Goal: Transaction & Acquisition: Purchase product/service

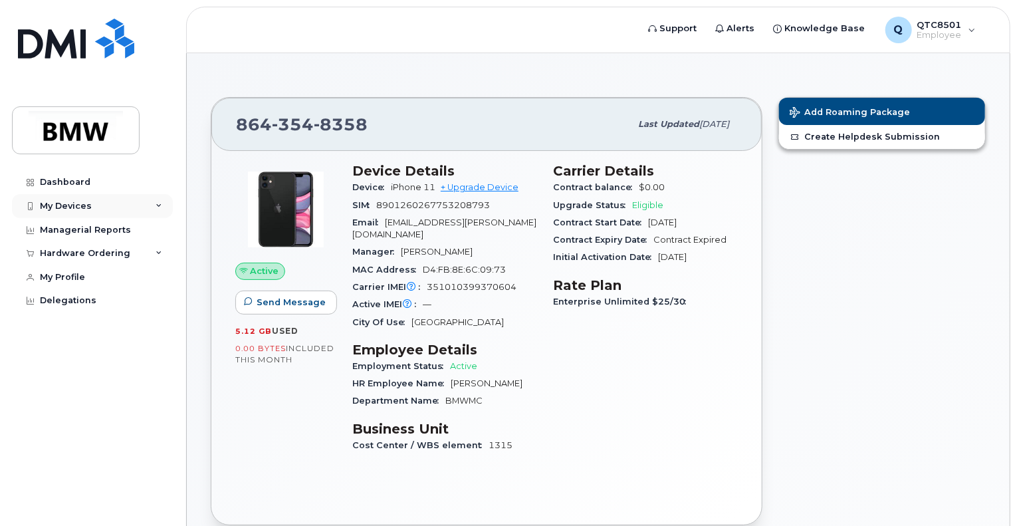
click at [154, 199] on div "My Devices" at bounding box center [92, 206] width 161 height 24
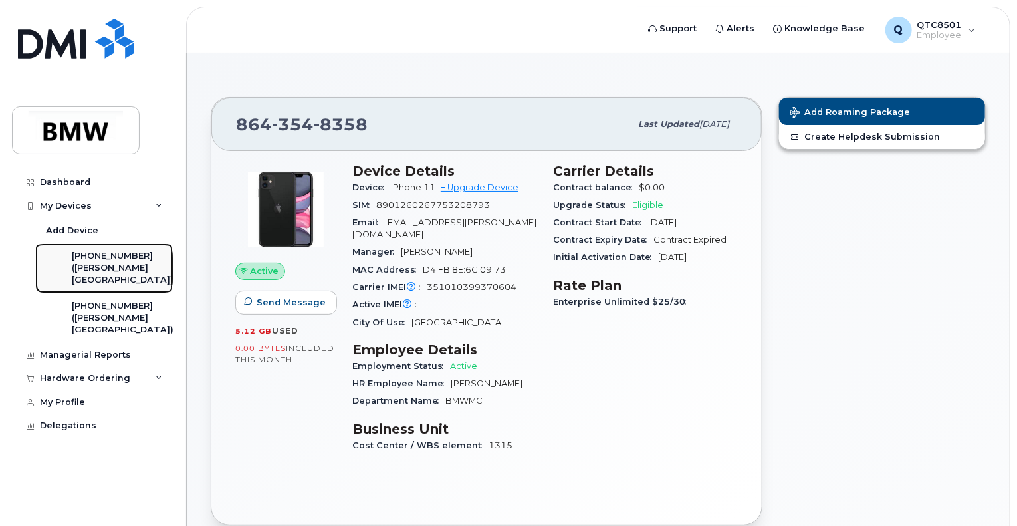
click at [128, 273] on div "([PERSON_NAME][GEOGRAPHIC_DATA])" at bounding box center [123, 274] width 102 height 25
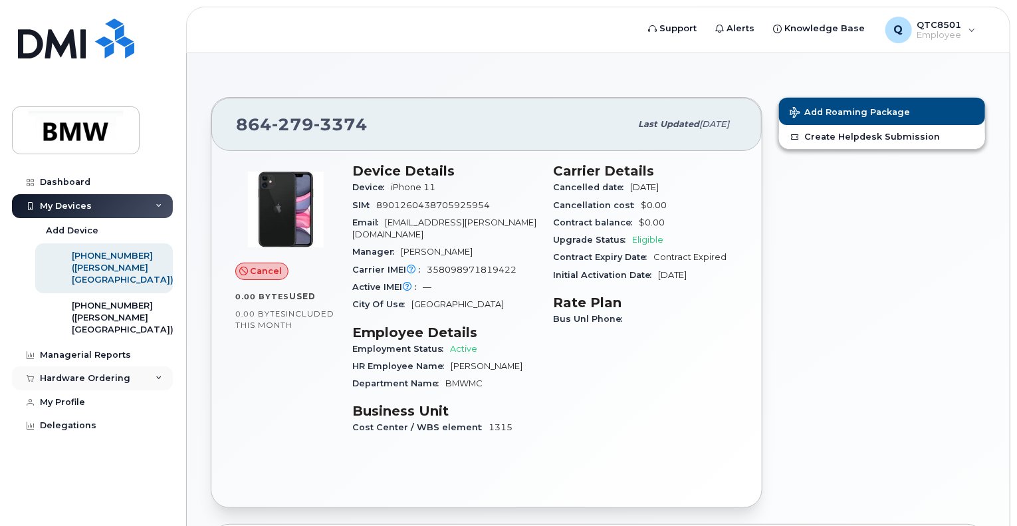
click at [120, 383] on div "Hardware Ordering" at bounding box center [85, 378] width 90 height 11
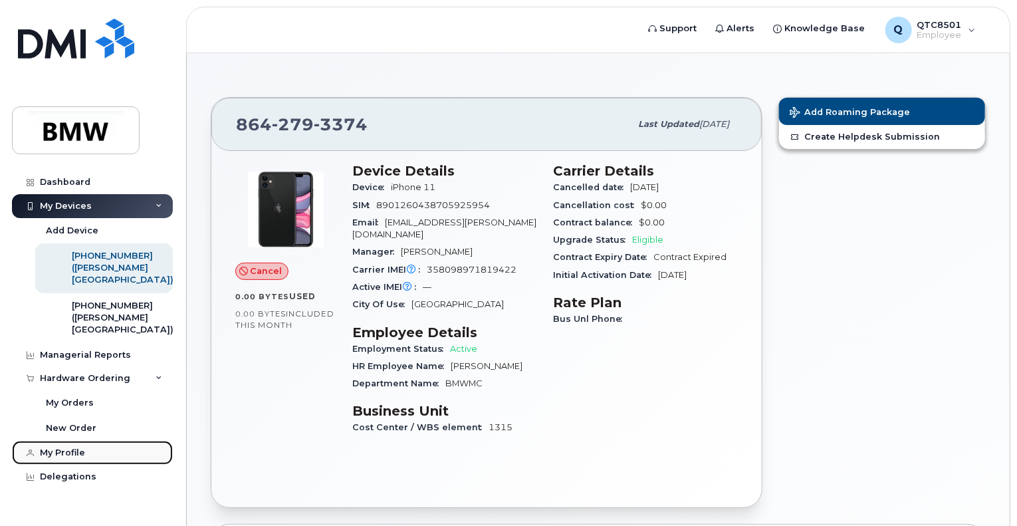
click at [76, 458] on div "My Profile" at bounding box center [62, 452] width 45 height 11
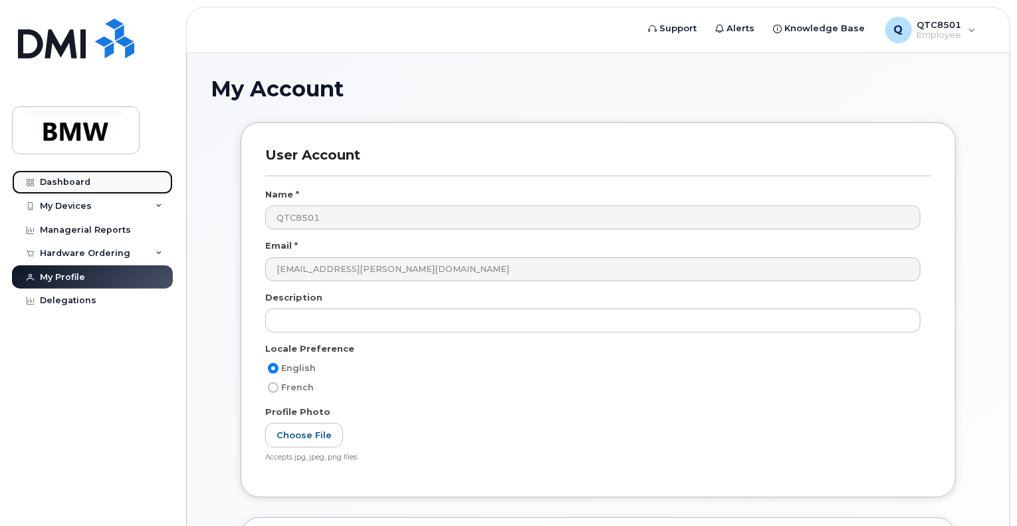
click at [71, 188] on link "Dashboard" at bounding box center [92, 182] width 161 height 24
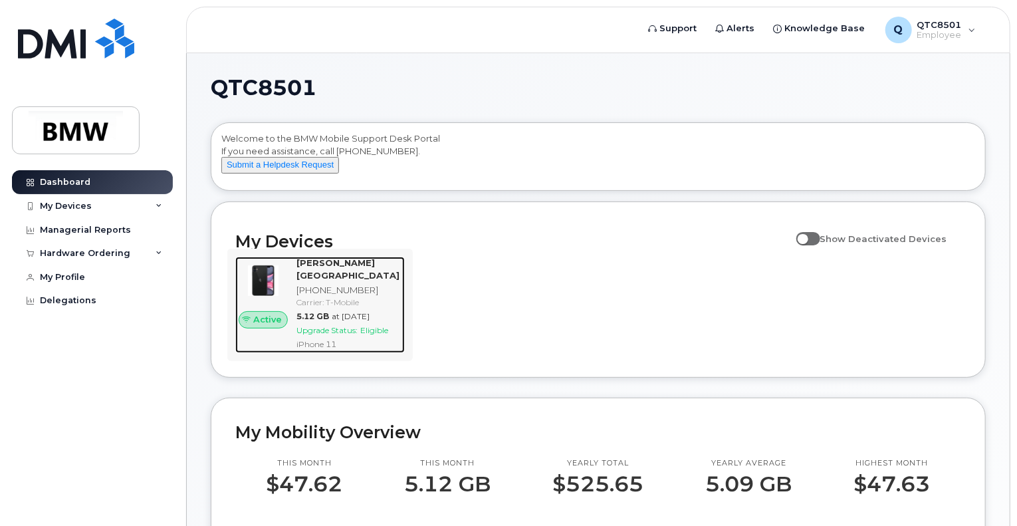
click at [378, 335] on span "Eligible" at bounding box center [374, 330] width 28 height 10
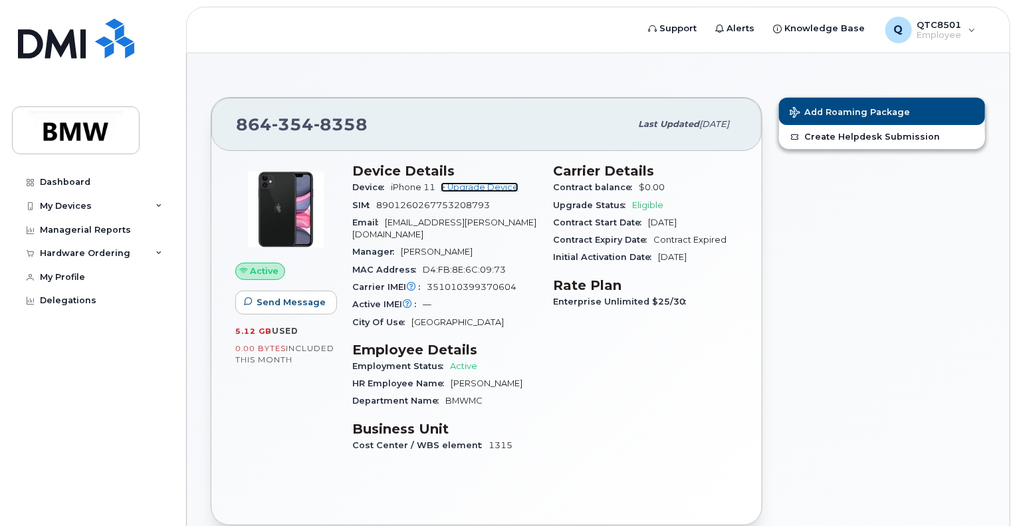
click at [508, 182] on link "+ Upgrade Device" at bounding box center [480, 187] width 78 height 10
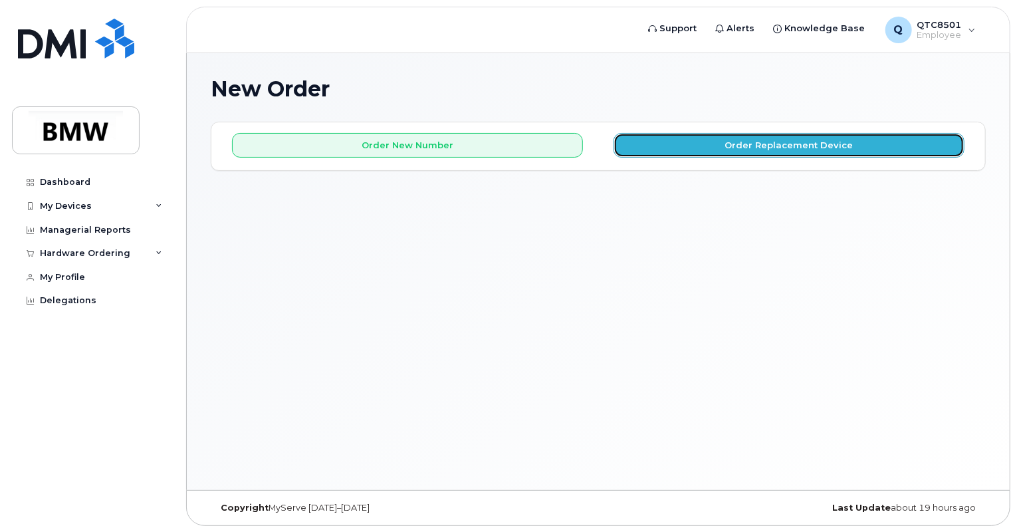
click at [712, 136] on button "Order Replacement Device" at bounding box center [788, 145] width 351 height 25
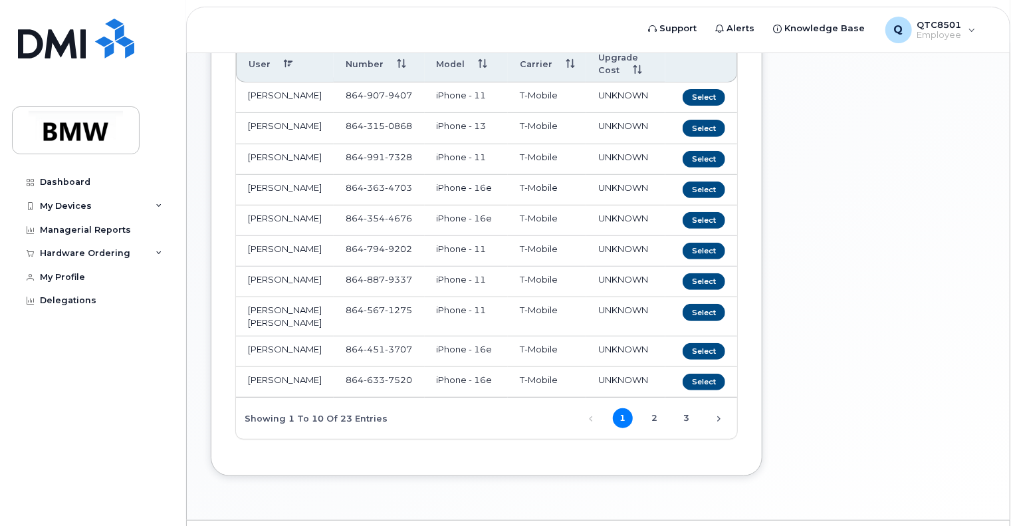
scroll to position [215, 0]
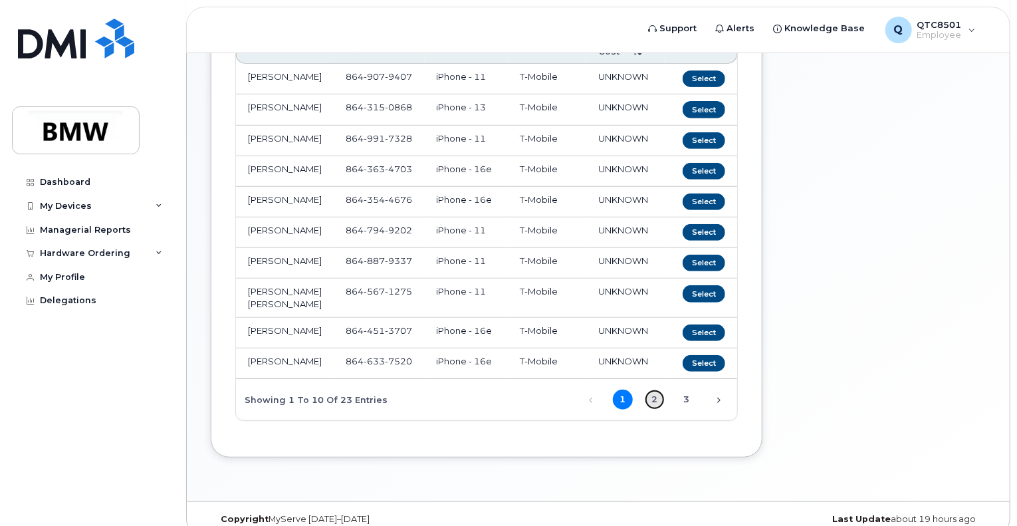
click at [657, 409] on link "2" at bounding box center [655, 399] width 20 height 20
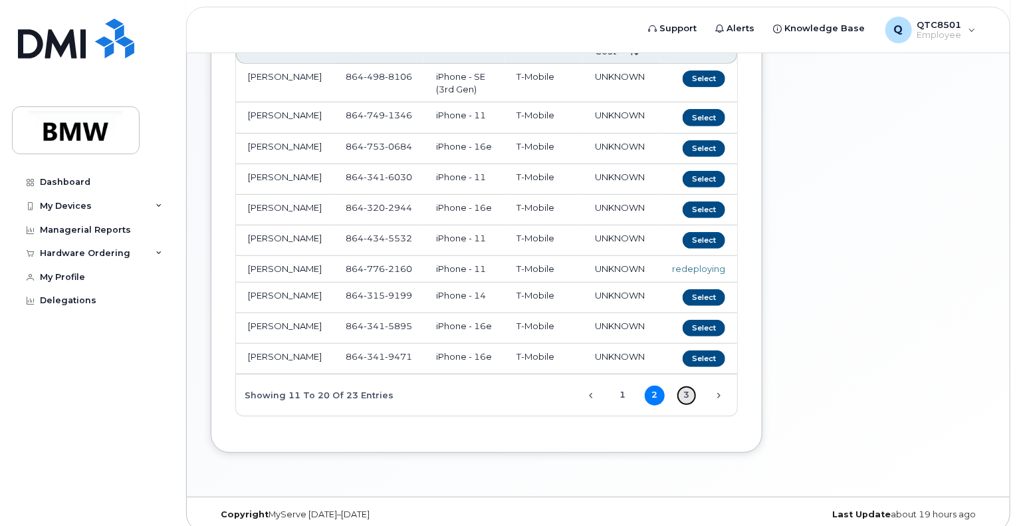
click at [681, 405] on link "3" at bounding box center [687, 395] width 20 height 20
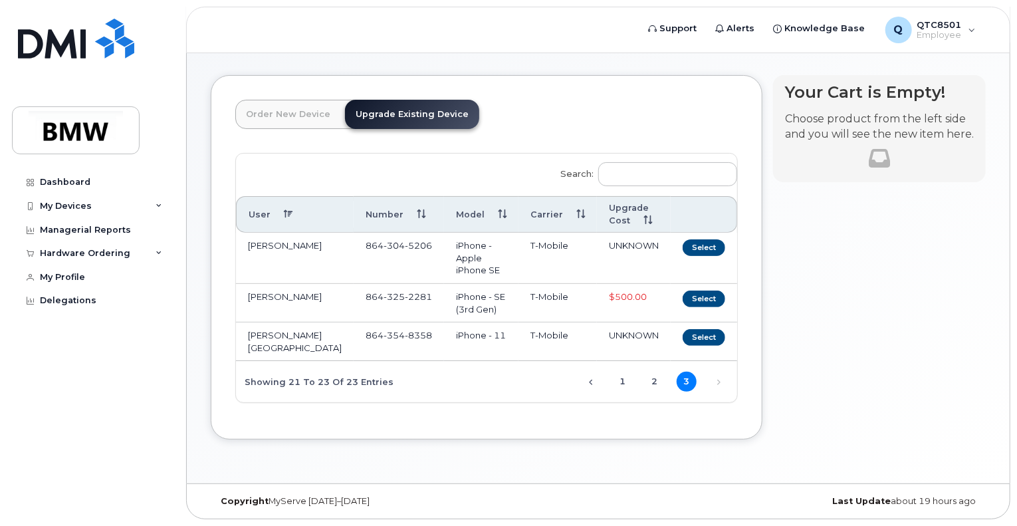
scroll to position [33, 0]
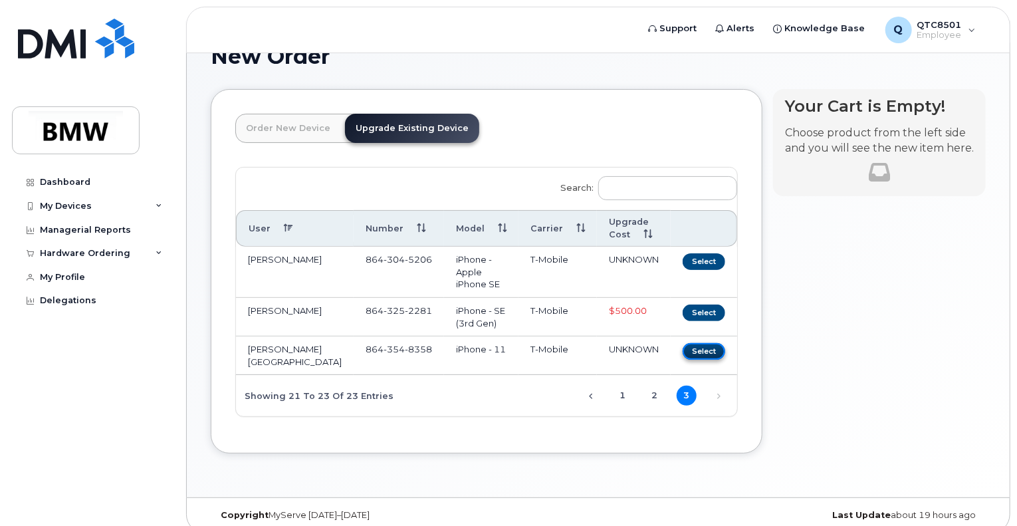
click at [694, 343] on button "Select" at bounding box center [704, 351] width 43 height 17
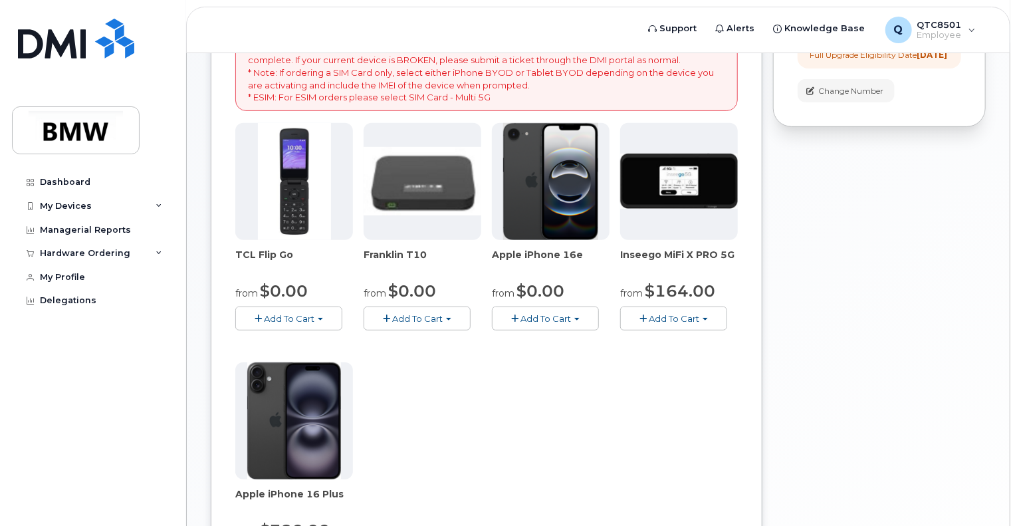
scroll to position [251, 0]
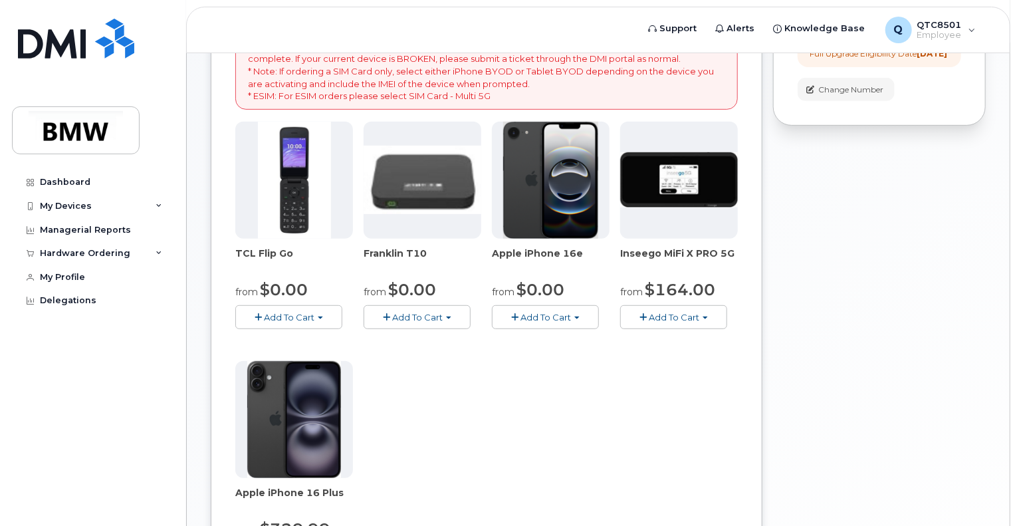
click at [546, 317] on span "Add To Cart" at bounding box center [545, 317] width 51 height 11
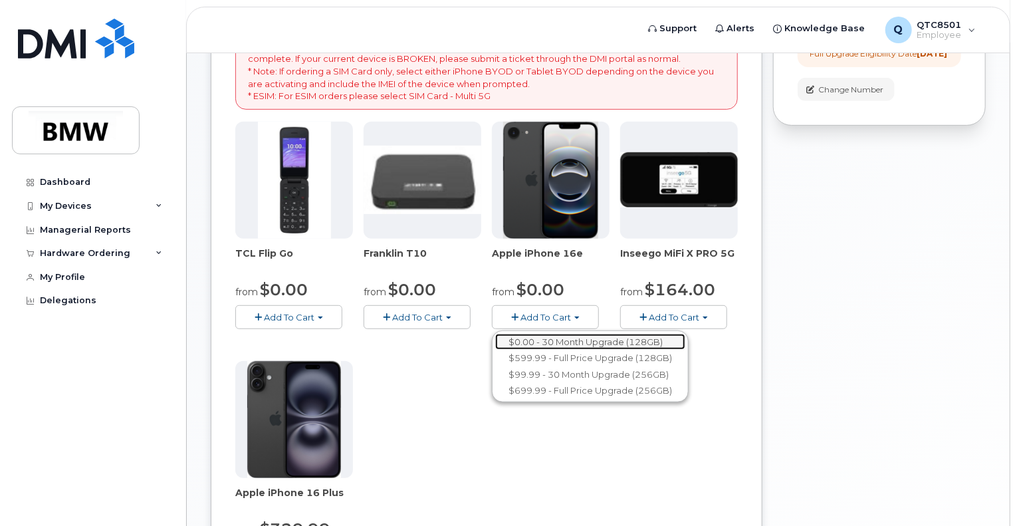
click at [629, 337] on link "$0.00 - 30 Month Upgrade (128GB)" at bounding box center [590, 342] width 190 height 17
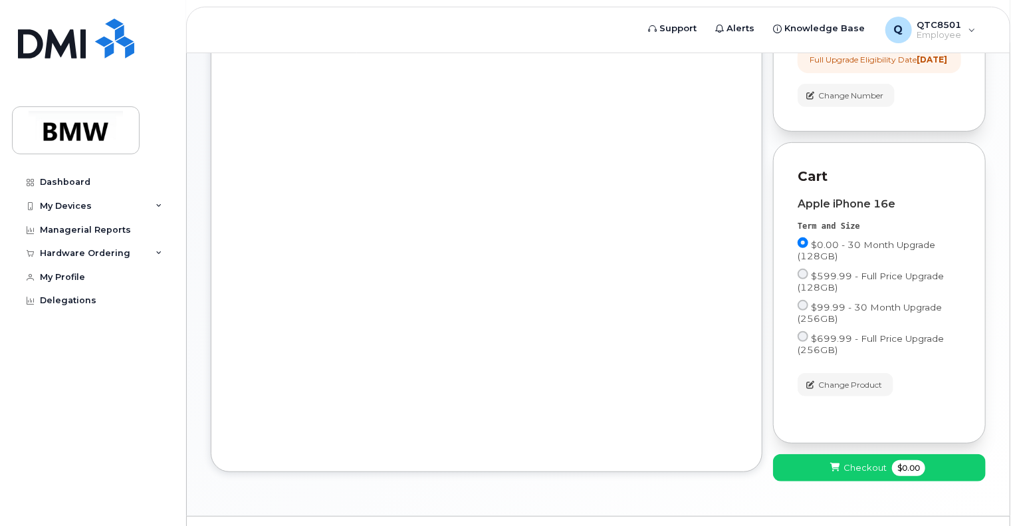
scroll to position [275, 0]
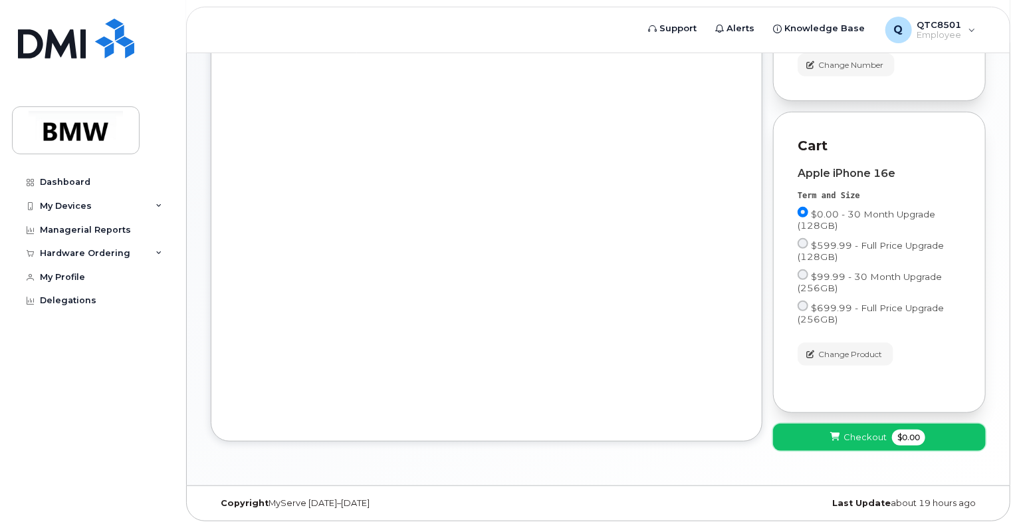
click at [892, 443] on button "Checkout $0.00" at bounding box center [879, 436] width 213 height 27
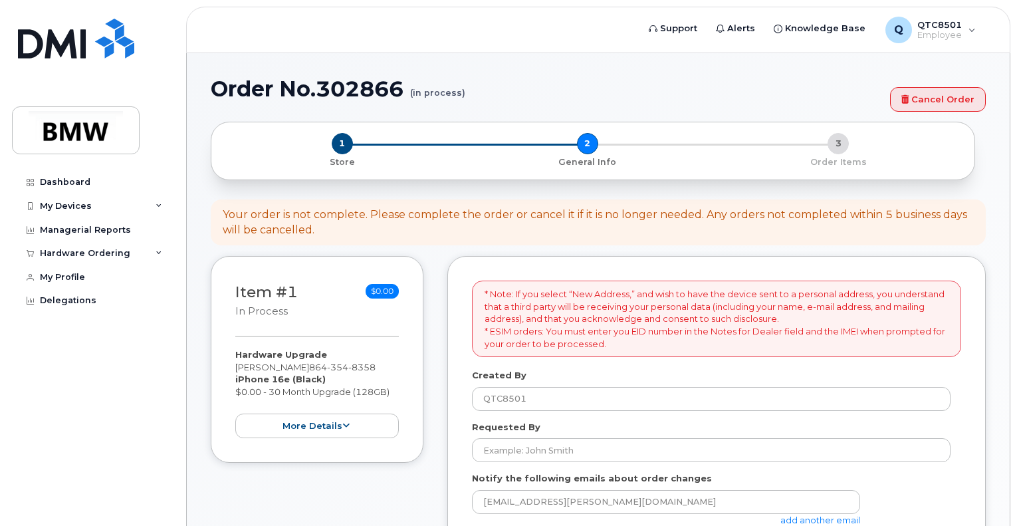
select select
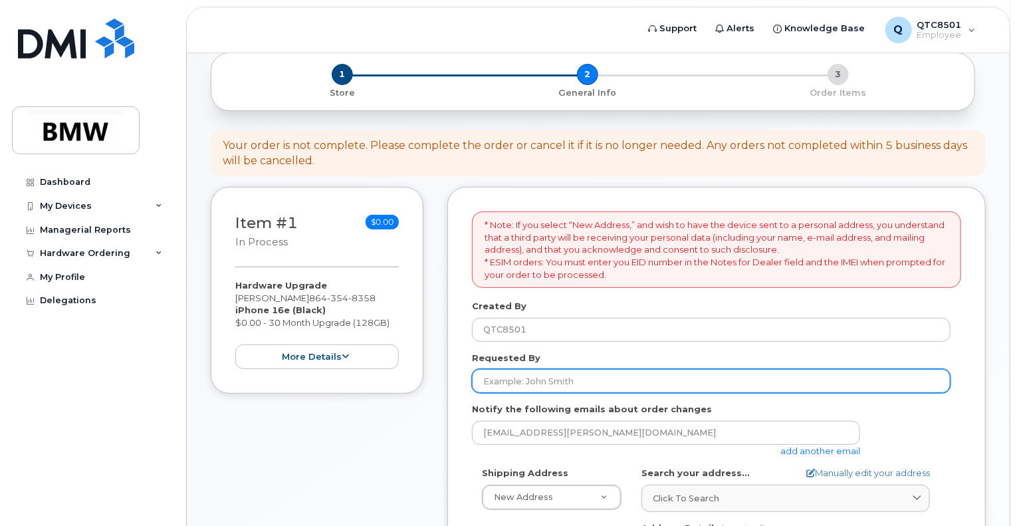
scroll to position [122, 0]
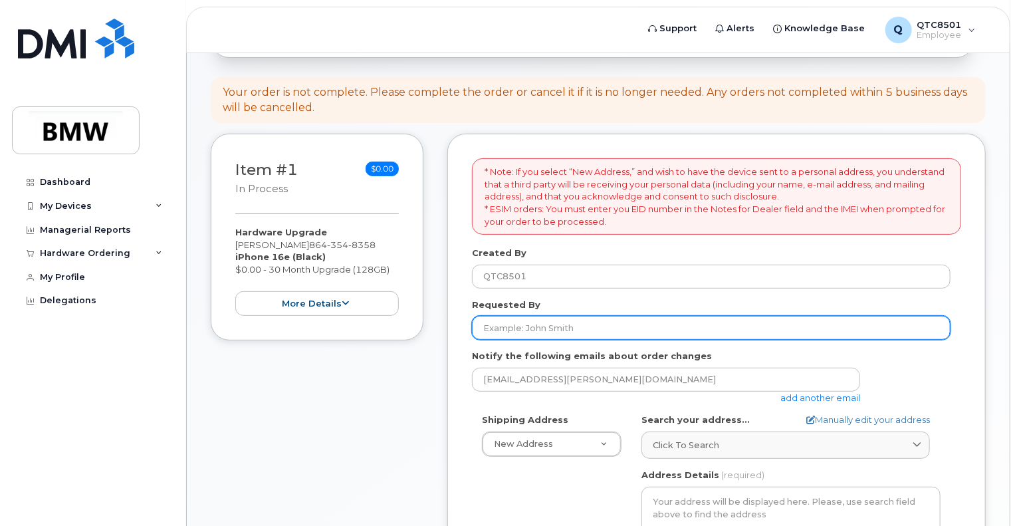
click at [611, 326] on input "Requested By" at bounding box center [711, 328] width 478 height 24
type input "[PERSON_NAME]"
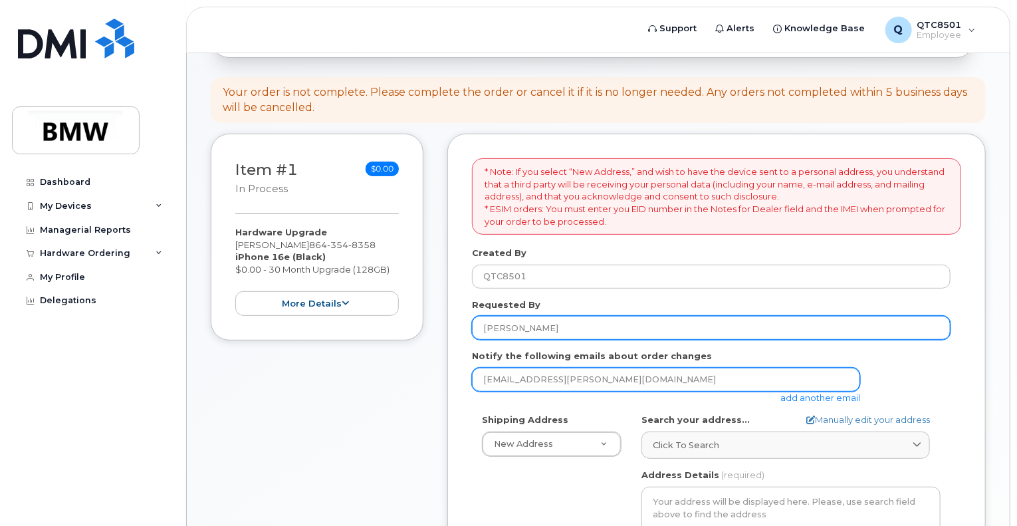
scroll to position [298, 0]
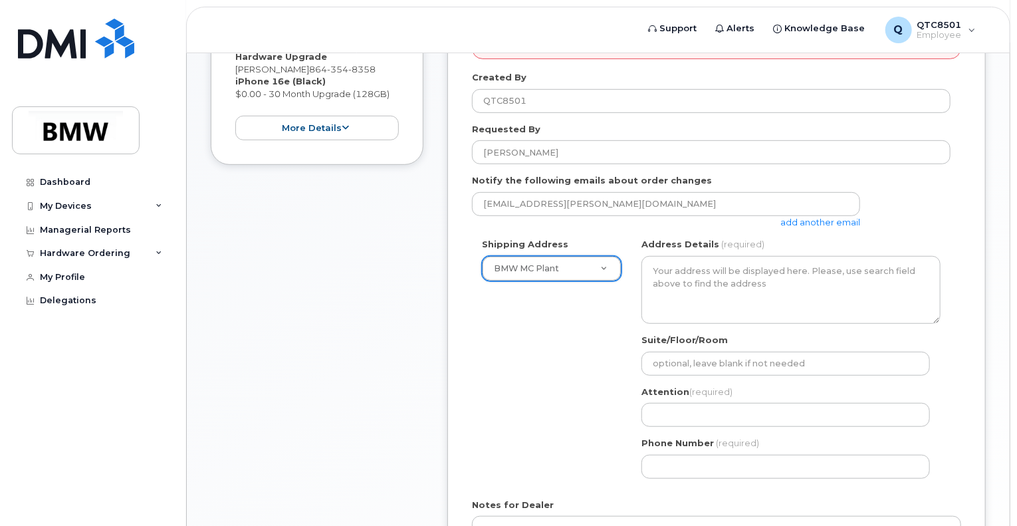
select select
type textarea "[STREET_ADDRESS] Greer [US_STATE] 29651-6731"
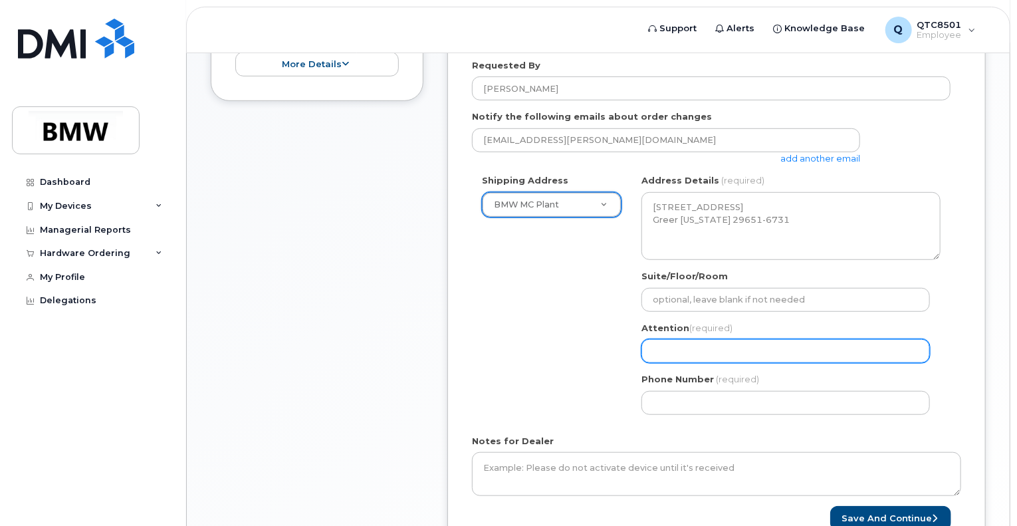
click at [691, 349] on input "Attention (required)" at bounding box center [785, 351] width 288 height 24
select select
type input "B"
select select
type input "Br"
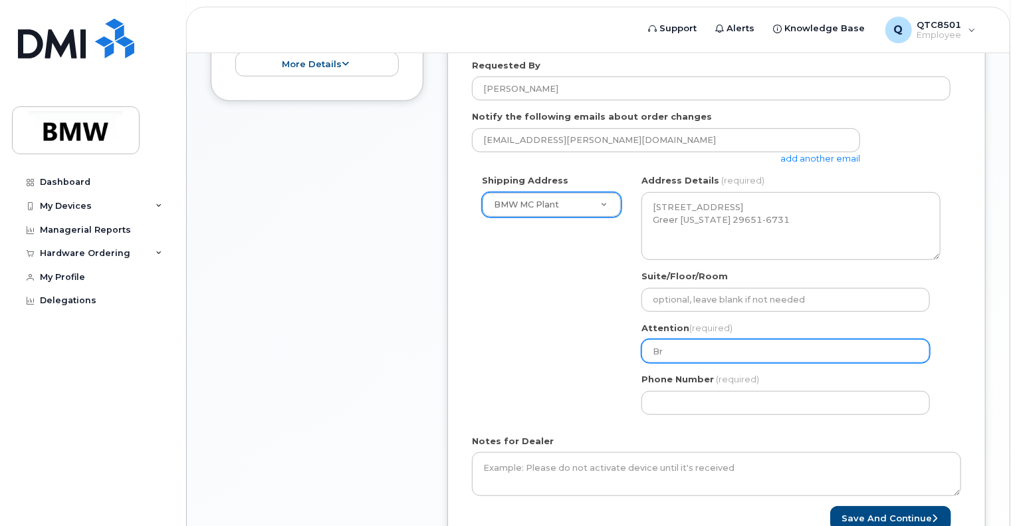
select select
type input "Bri"
select select
type input "Brit"
select select
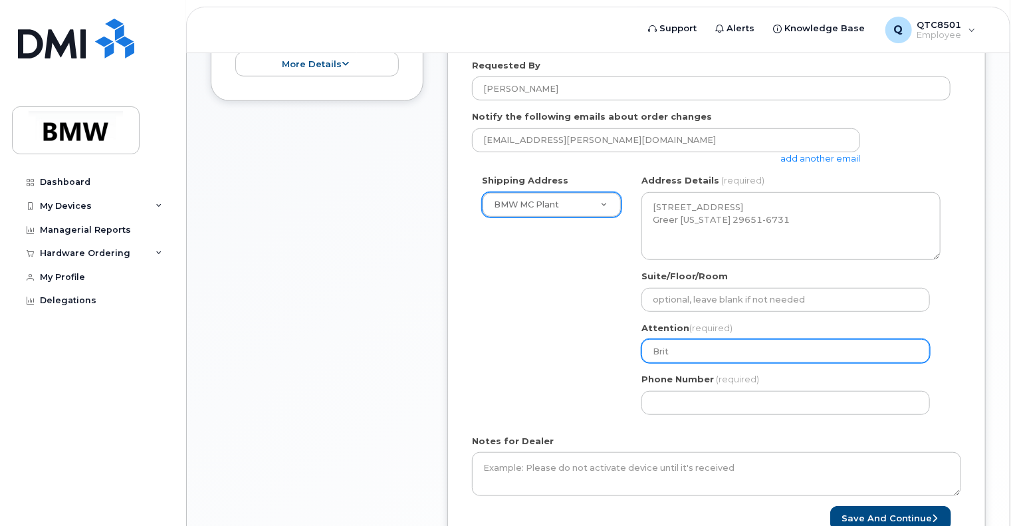
type input "Britt"
select select
type input "Britta"
select select
type input "Brittan"
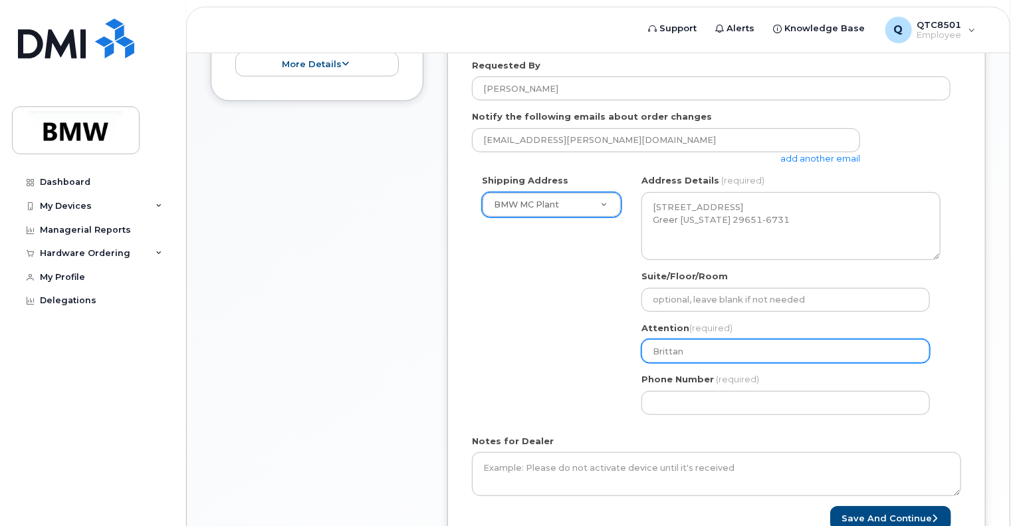
select select
type input "Brittany"
select select
type input "Brittany S"
select select
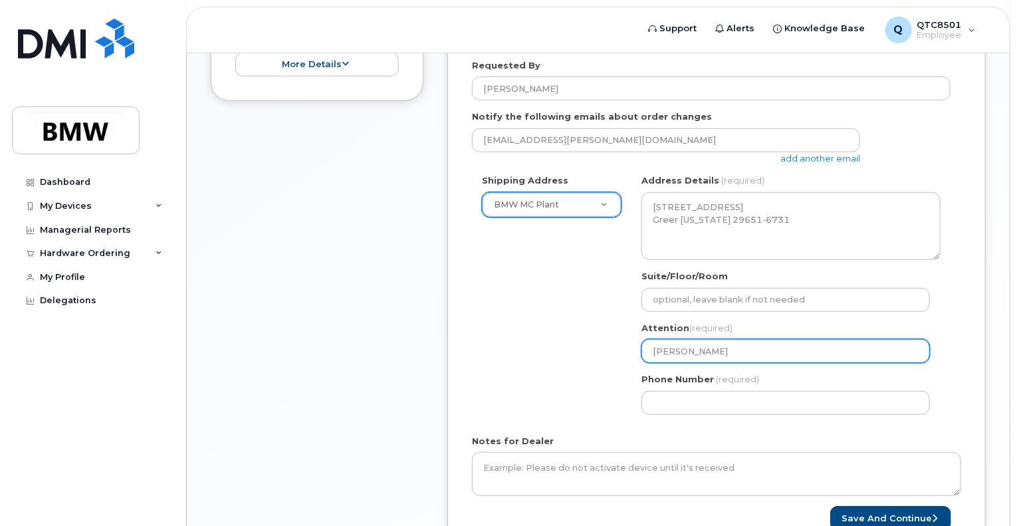
type input "Brittany St"
select select
type input "Brittany Sto"
select select
type input "Brittany Ston"
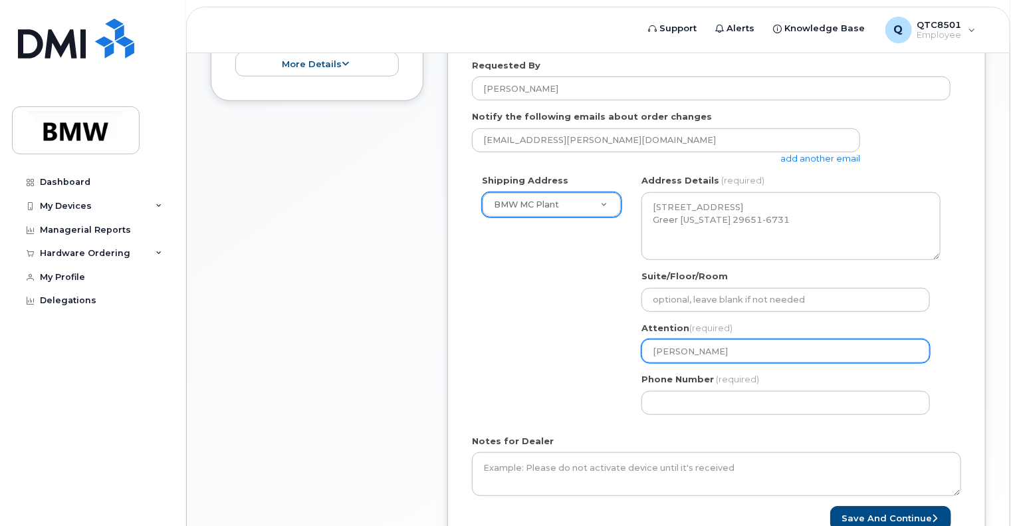
select select
type input "Brittany Stone"
select select
type input "[PERSON_NAME]"
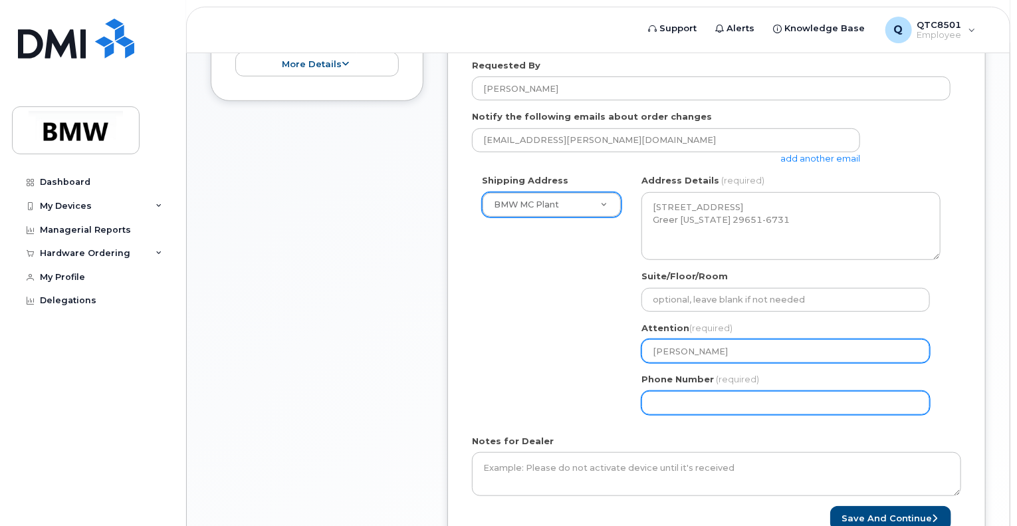
select select
type input "864"
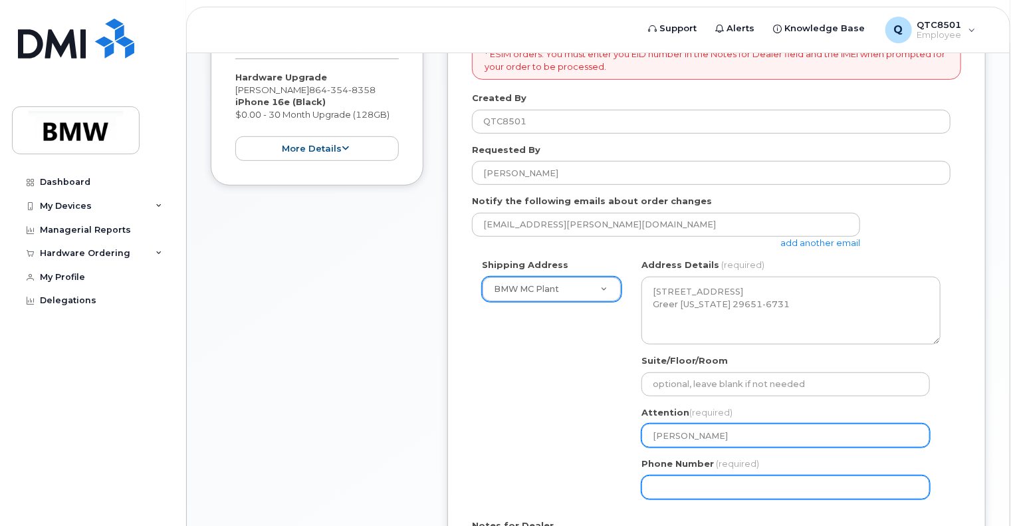
scroll to position [475, 0]
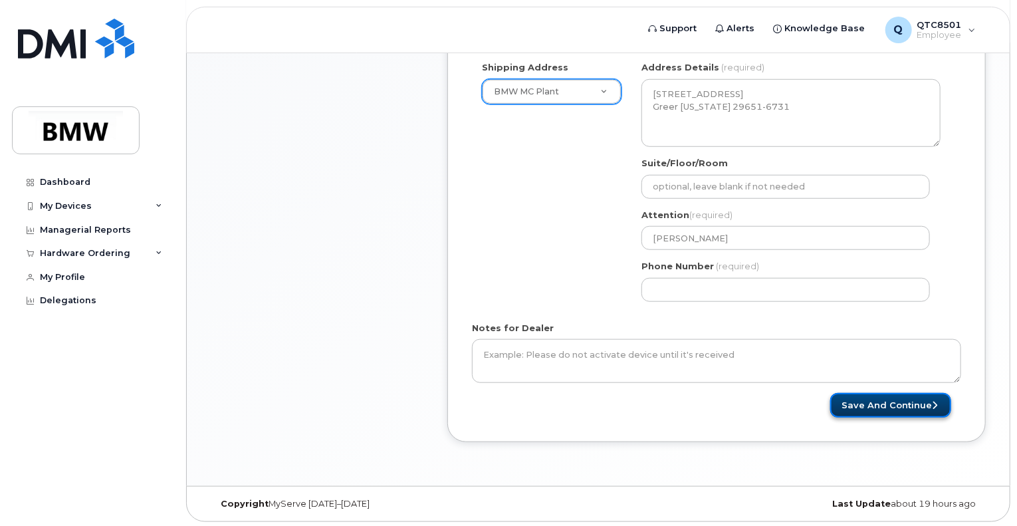
click at [864, 409] on button "Save and Continue" at bounding box center [890, 405] width 121 height 25
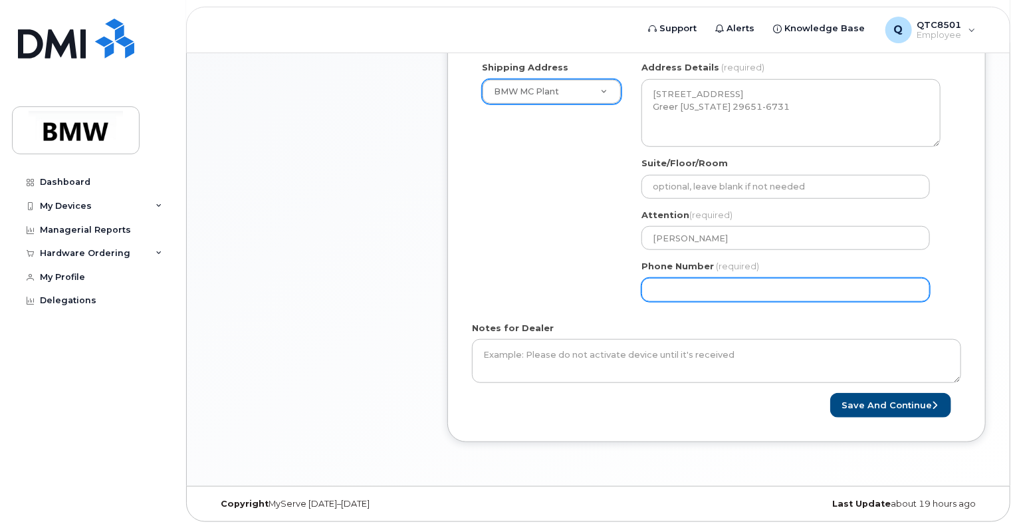
click at [766, 278] on input "Phone Number" at bounding box center [785, 290] width 288 height 24
drag, startPoint x: 763, startPoint y: 286, endPoint x: 514, endPoint y: 270, distance: 249.1
click at [514, 270] on div "Shipping Address BMW MC Plant New Address BMW MC Plant BMW North America Financ…" at bounding box center [711, 186] width 478 height 250
type input "864354835"
select select
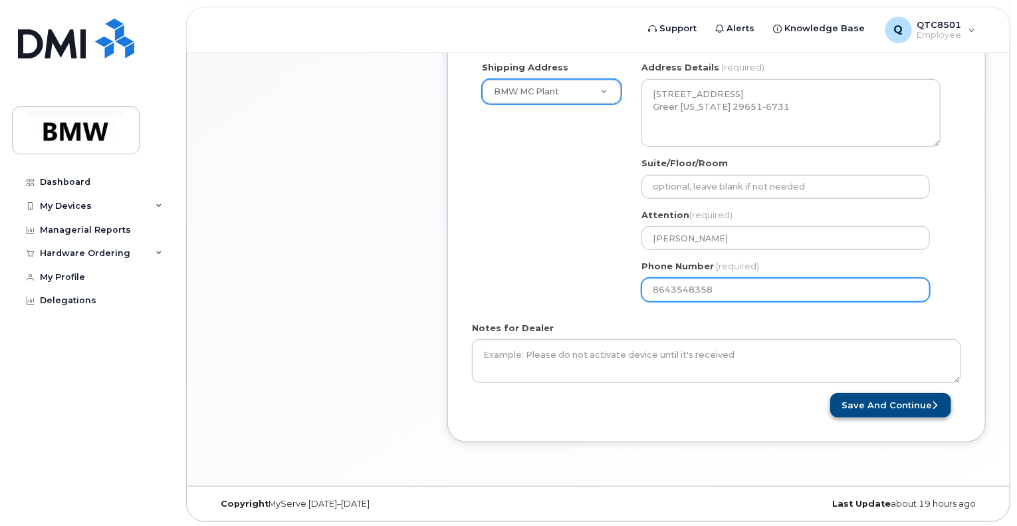
type input "8643548358"
click at [891, 401] on button "Save and Continue" at bounding box center [890, 405] width 121 height 25
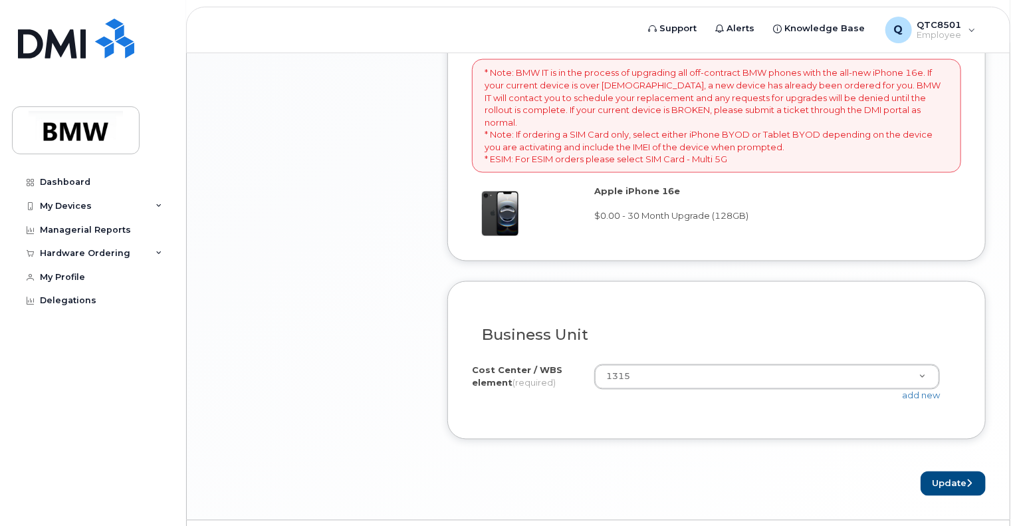
scroll to position [1005, 0]
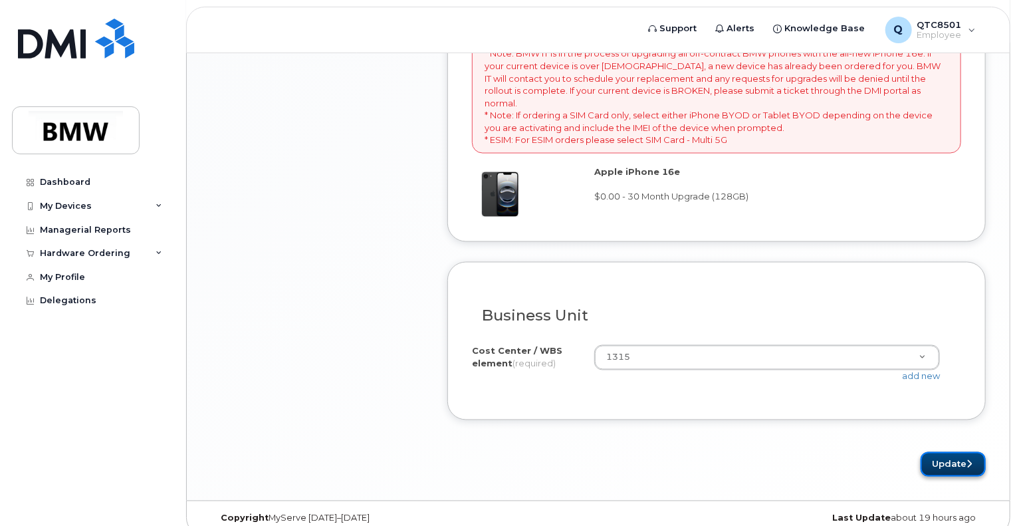
click at [956, 452] on button "Update" at bounding box center [952, 464] width 65 height 25
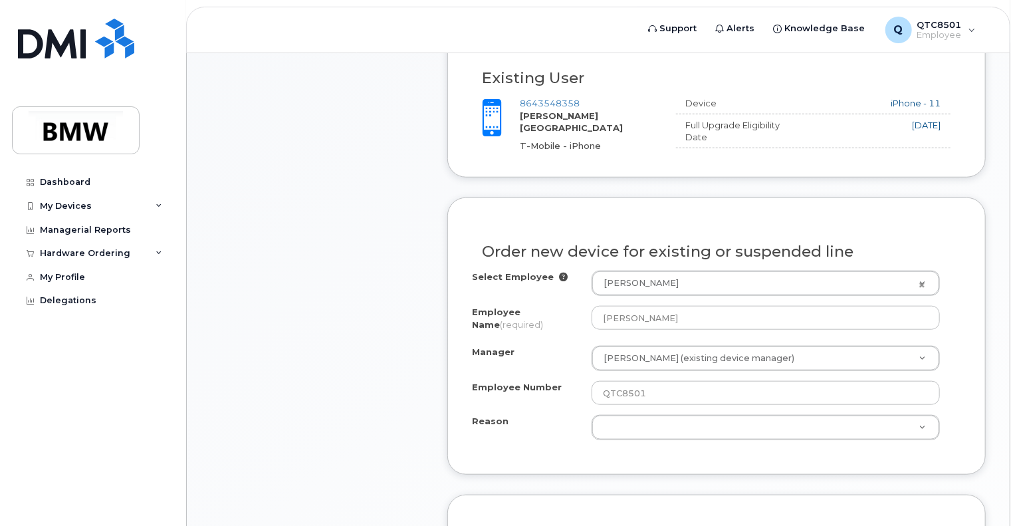
scroll to position [457, 0]
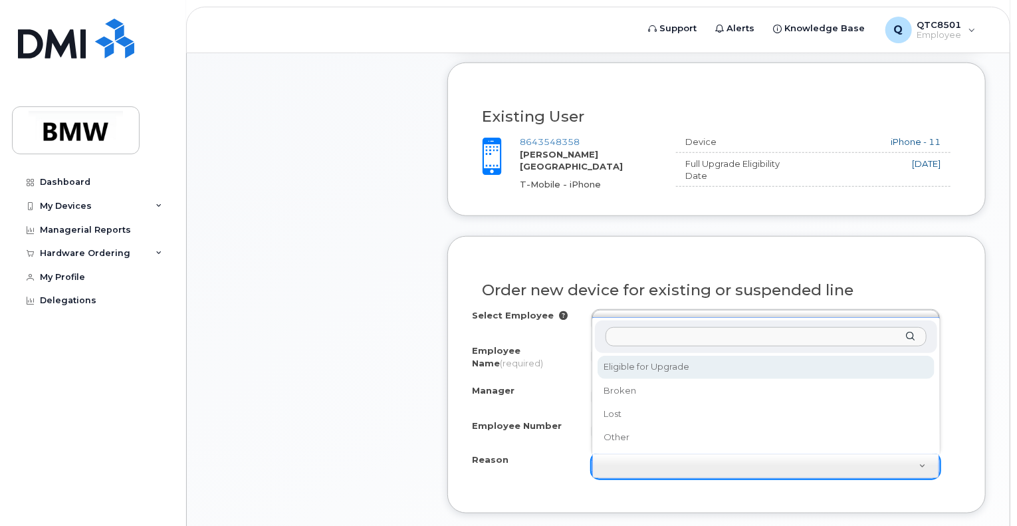
select select "eligible_for_upgrade"
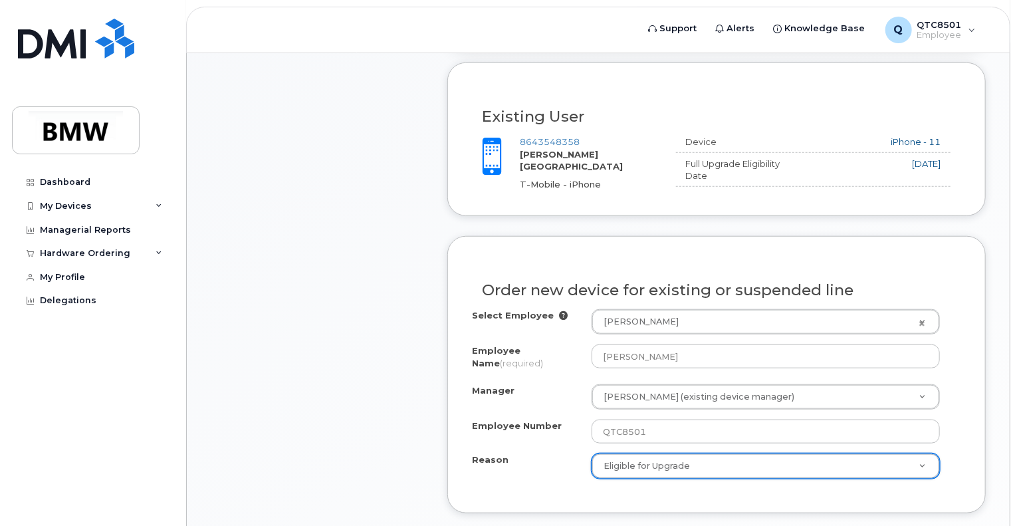
click at [489, 441] on div "Select Employee Brittany Stoner 1902678 Employee Name (required) Brittany Stone…" at bounding box center [716, 393] width 489 height 169
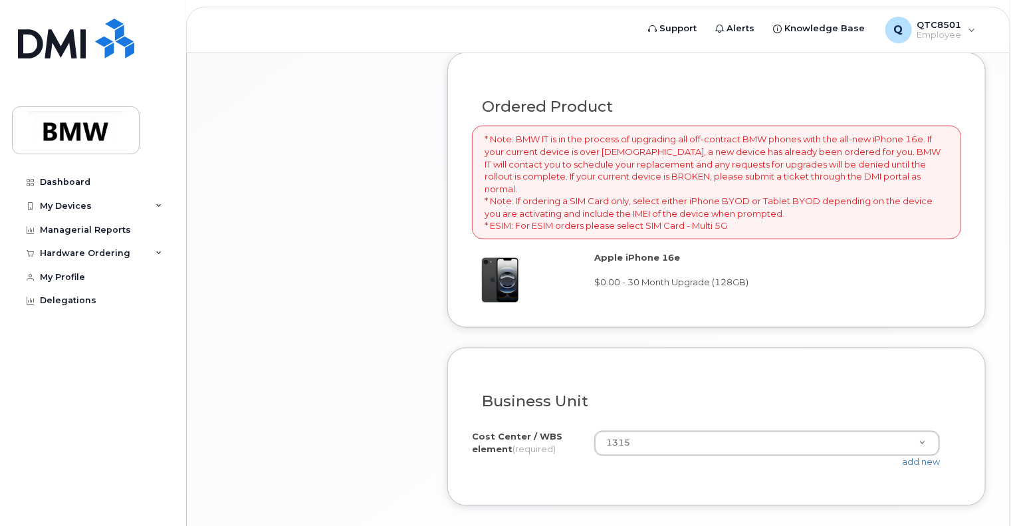
scroll to position [1023, 0]
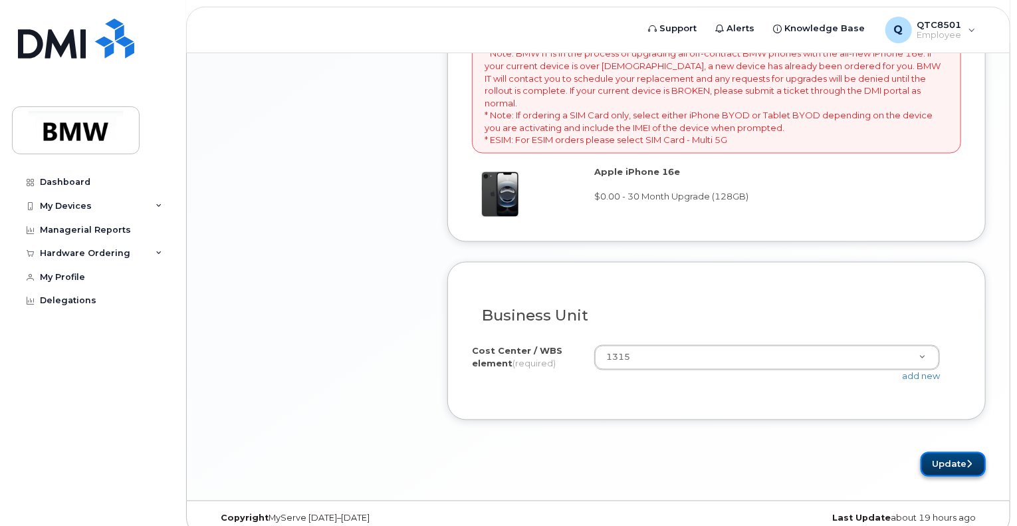
click at [939, 452] on button "Update" at bounding box center [952, 464] width 65 height 25
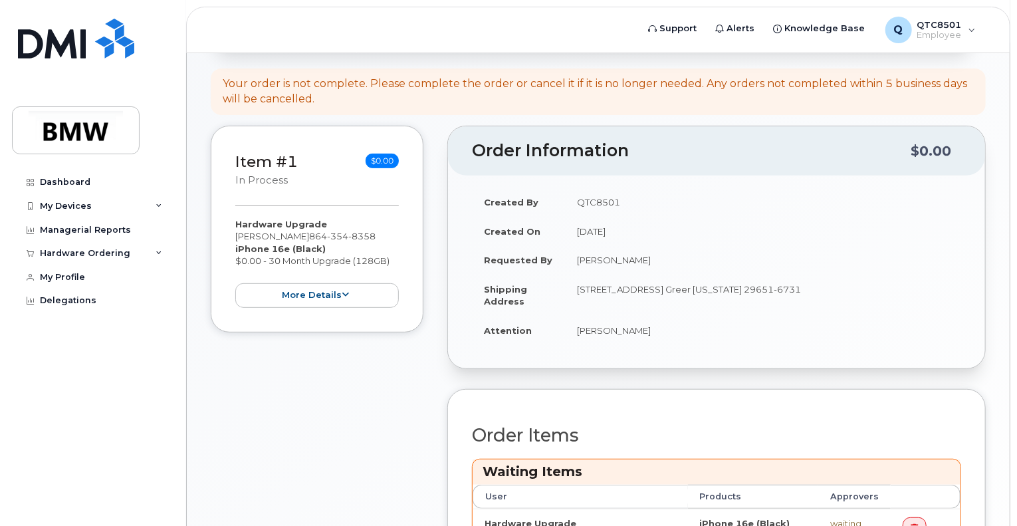
scroll to position [404, 0]
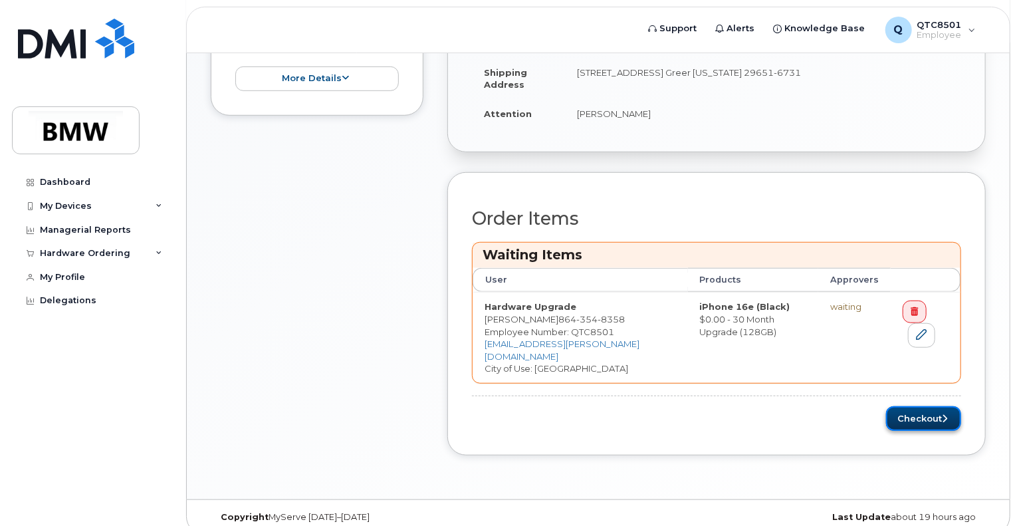
click at [922, 406] on button "Checkout" at bounding box center [923, 418] width 75 height 25
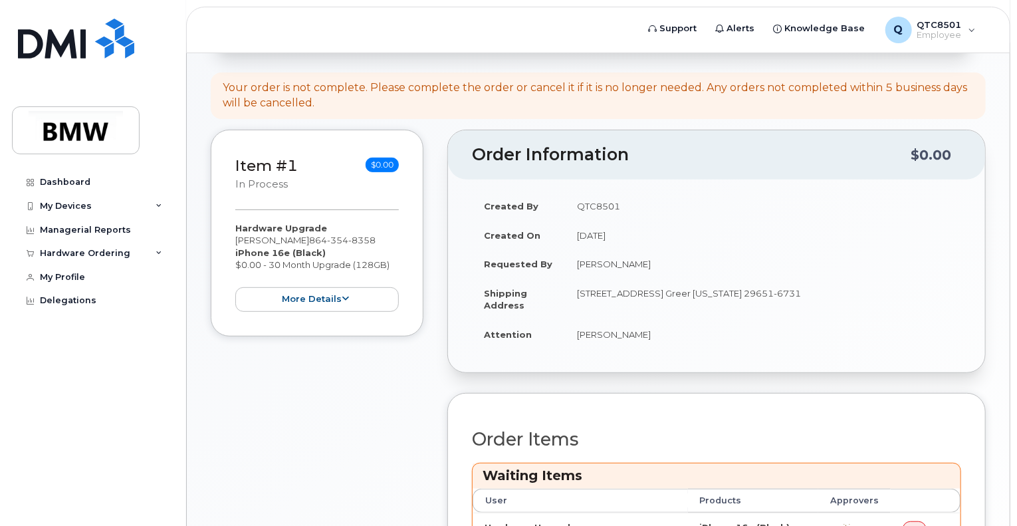
scroll to position [181, 0]
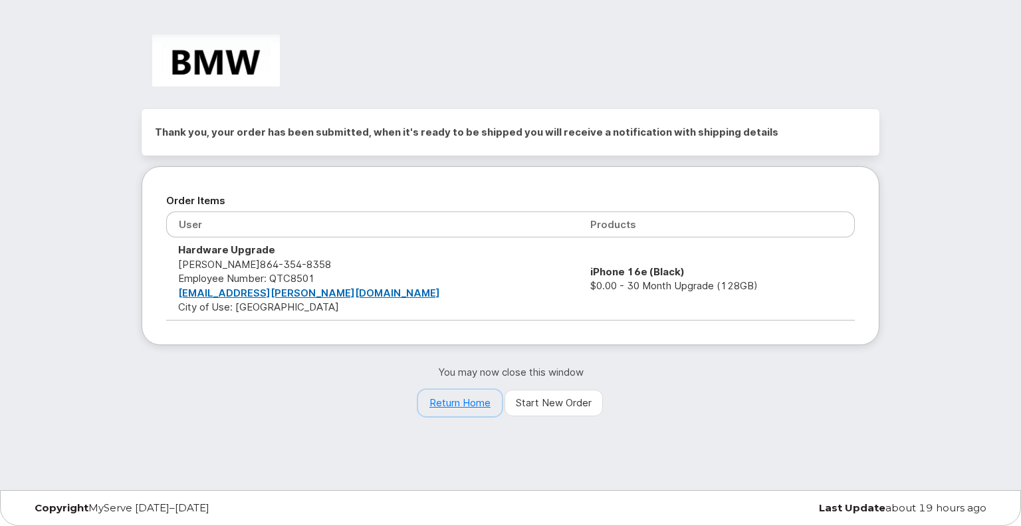
click at [459, 399] on link "Return Home" at bounding box center [460, 402] width 84 height 27
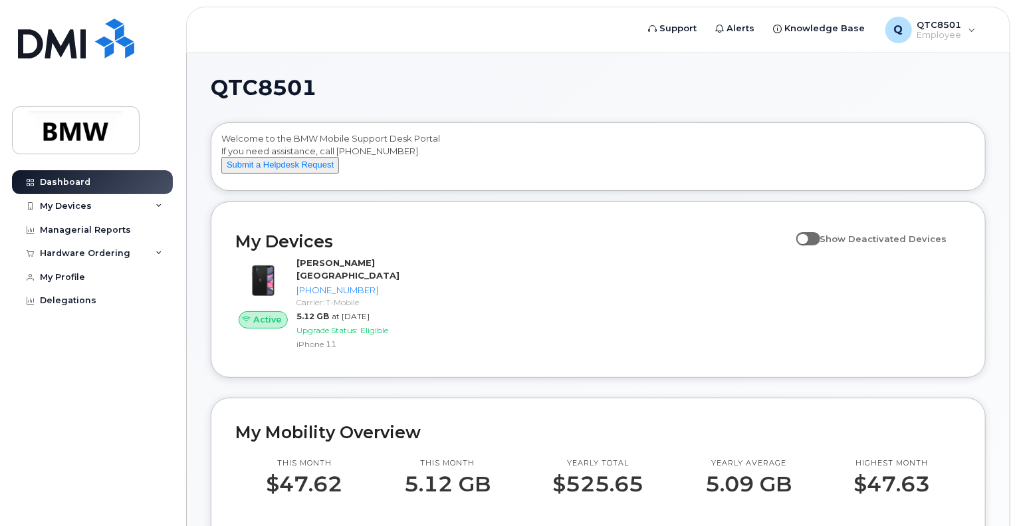
scroll to position [85, 0]
